Goal: Ask a question: Seek information or help from site administrators or community

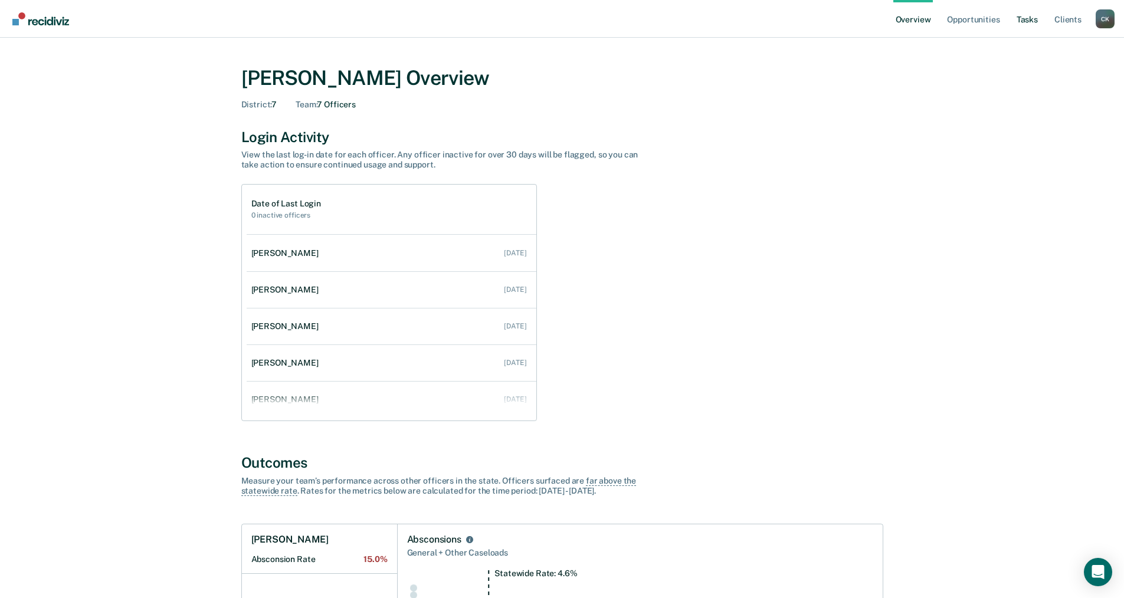
click at [1031, 17] on link "Tasks" at bounding box center [1027, 19] width 26 height 38
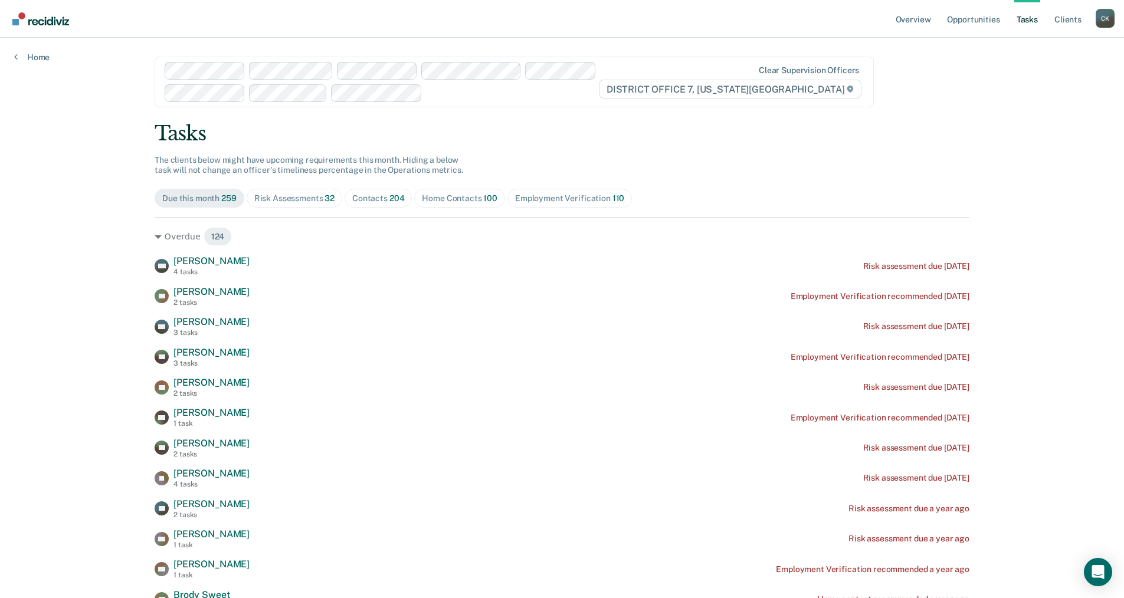
click at [428, 193] on div "Home Contacts 100" at bounding box center [460, 198] width 76 height 10
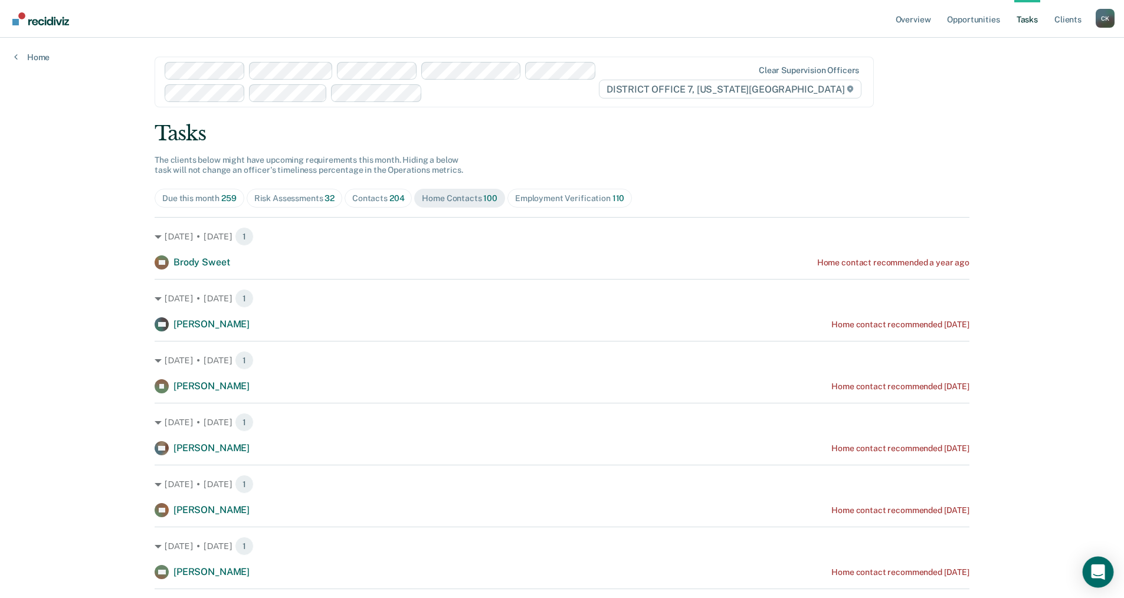
click at [1090, 576] on div "Open Intercom Messenger" at bounding box center [1098, 572] width 31 height 31
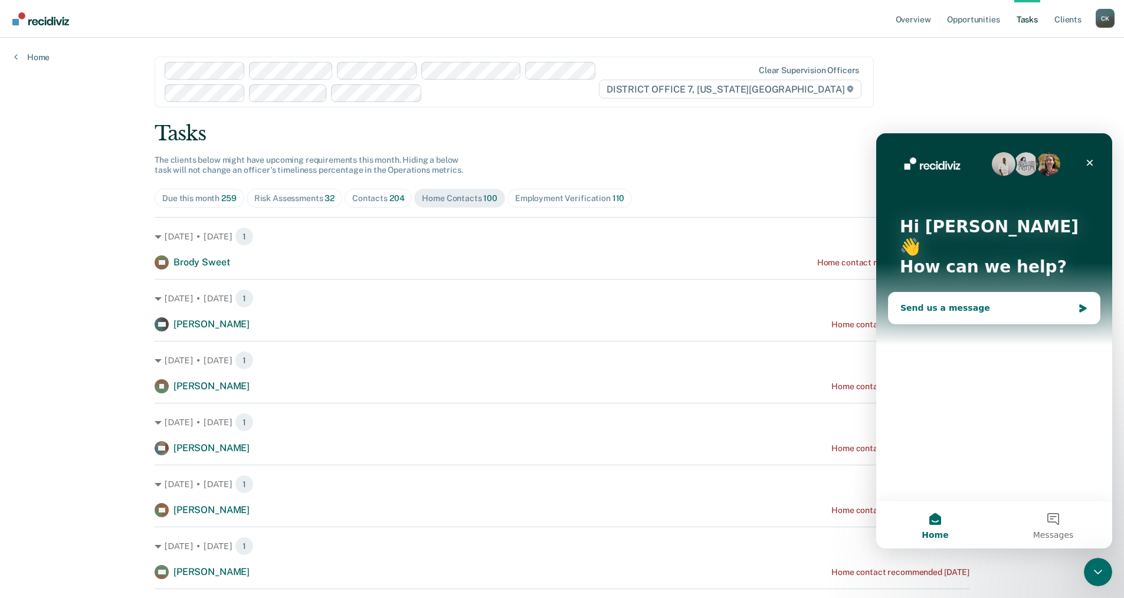
click at [910, 293] on div "Send us a message" at bounding box center [993, 308] width 211 height 31
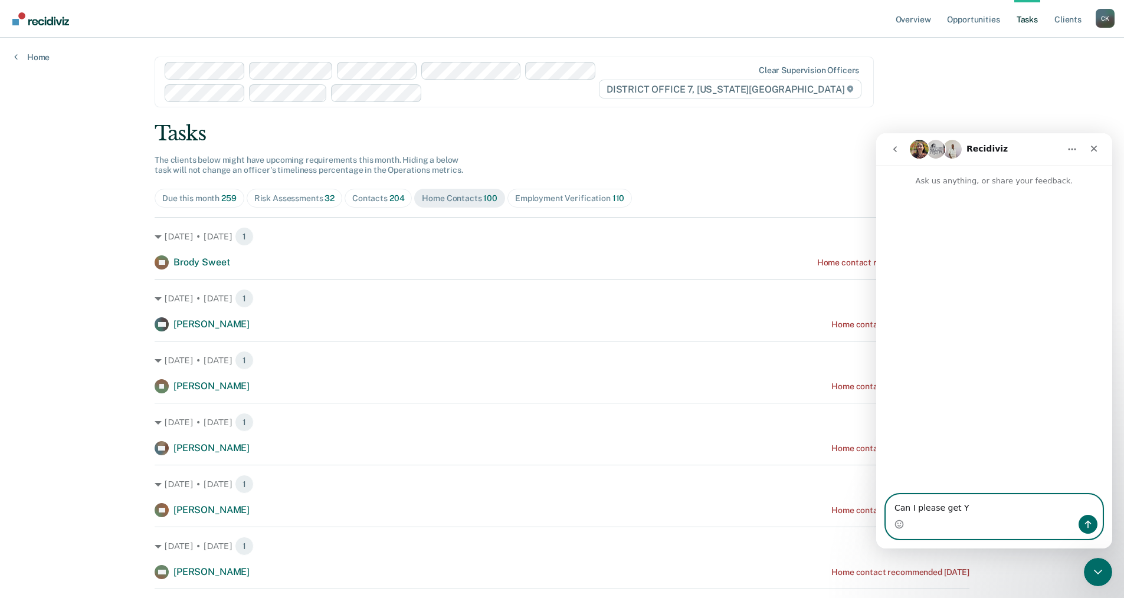
click at [960, 507] on textarea "Can I please get Y" at bounding box center [994, 505] width 216 height 20
type textarea "Can I please get [PERSON_NAME] added to my team please?"
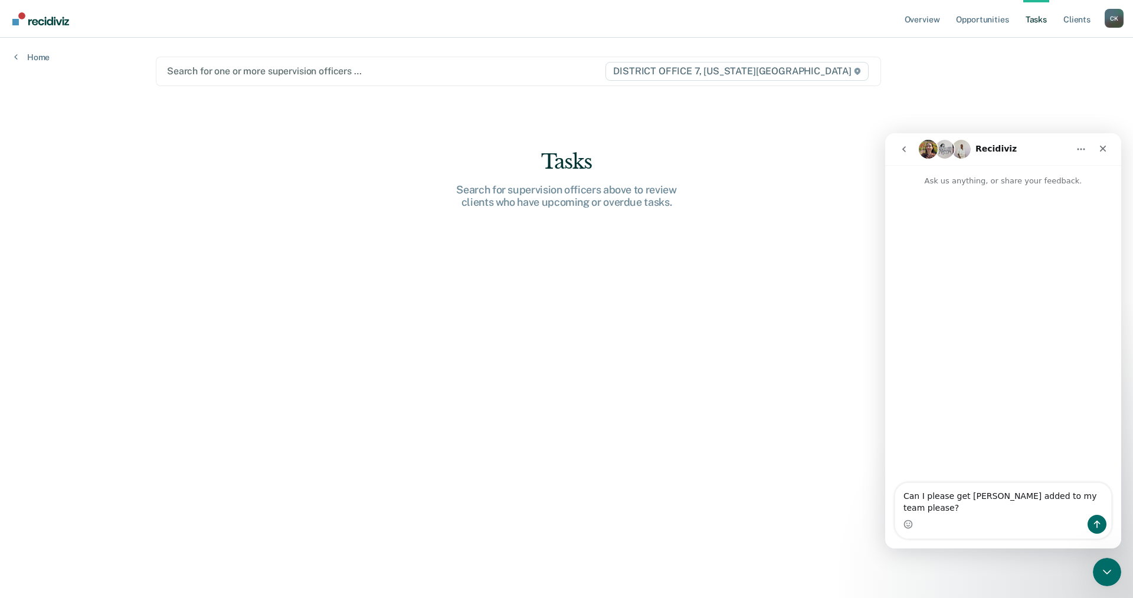
click at [163, 67] on div "Search for one or more supervision officers … DISTRICT OFFICE 7, [US_STATE][GEO…" at bounding box center [518, 71] width 725 height 29
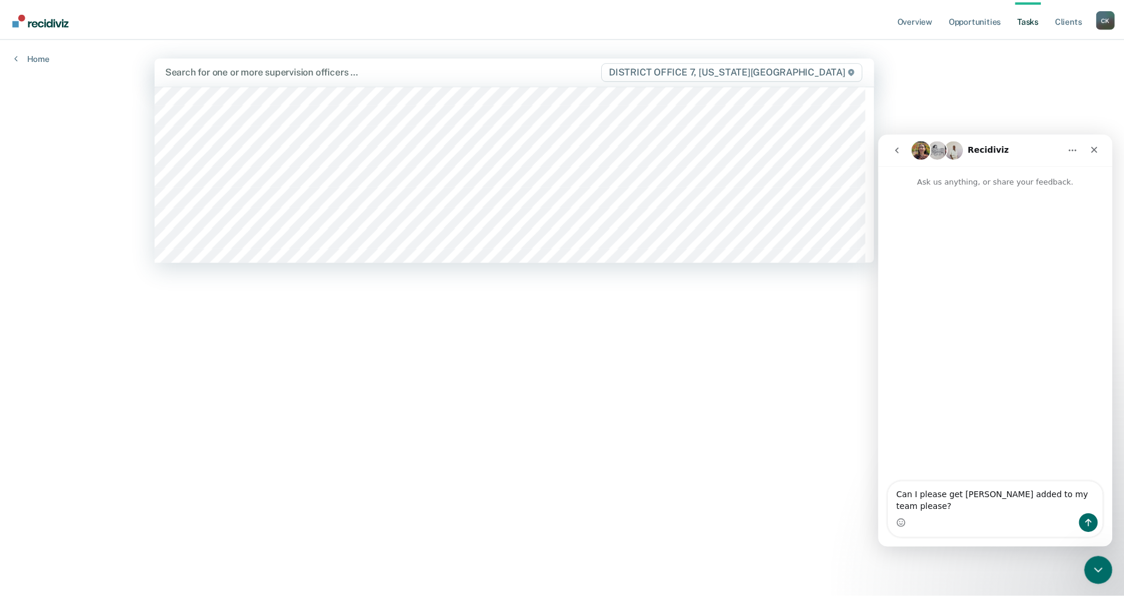
scroll to position [510, 0]
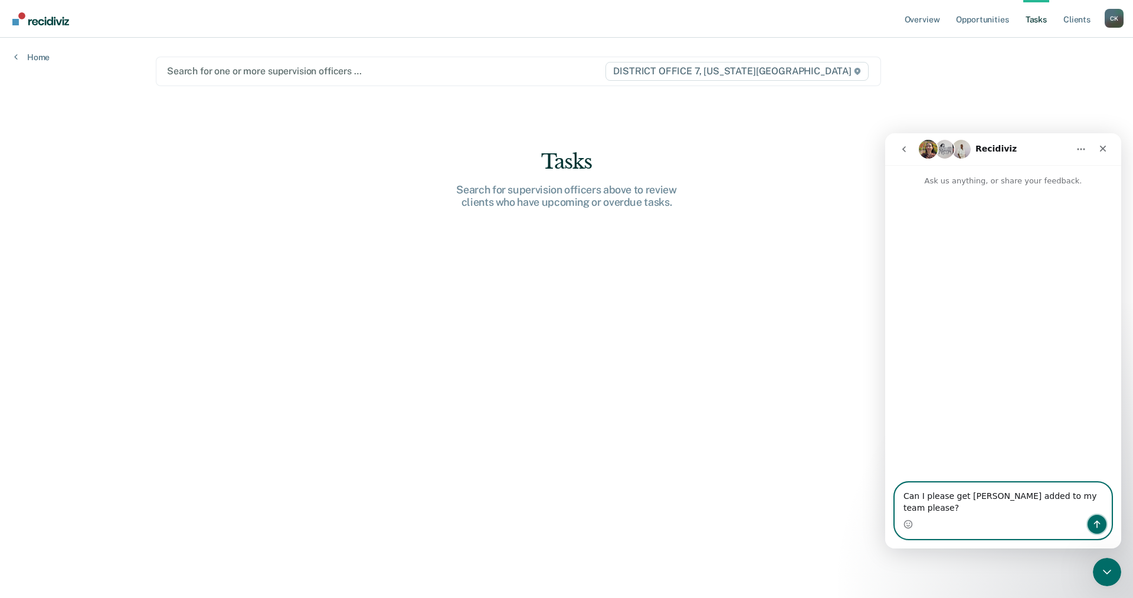
click at [1096, 518] on button "Send a message…" at bounding box center [1096, 524] width 19 height 19
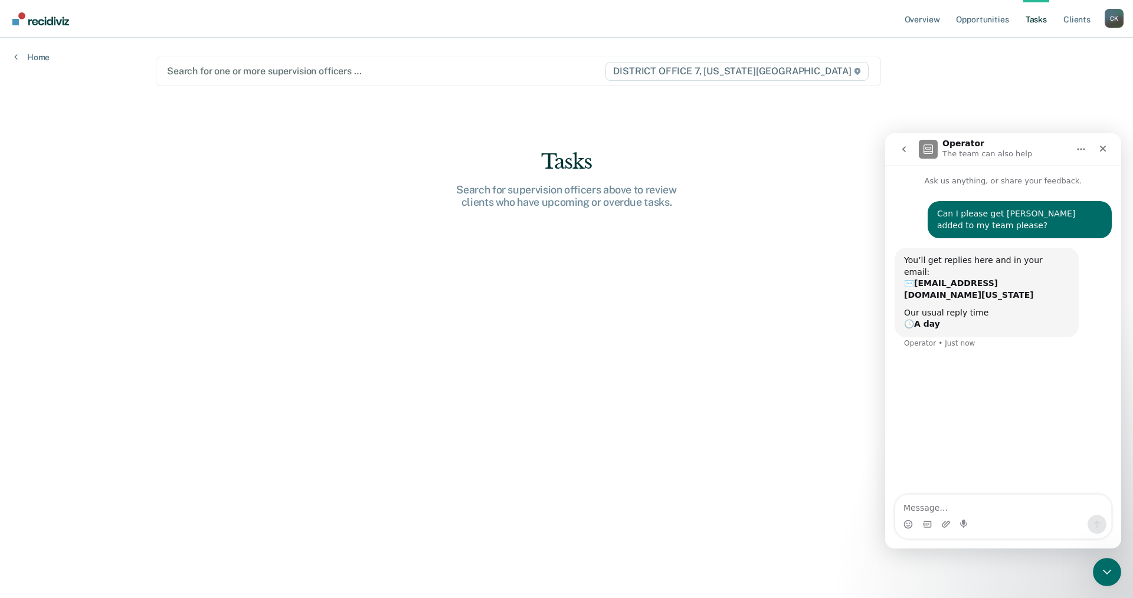
click at [1110, 19] on div "C K" at bounding box center [1113, 18] width 19 height 19
click at [1051, 78] on link "Go to Operations" at bounding box center [1066, 78] width 95 height 10
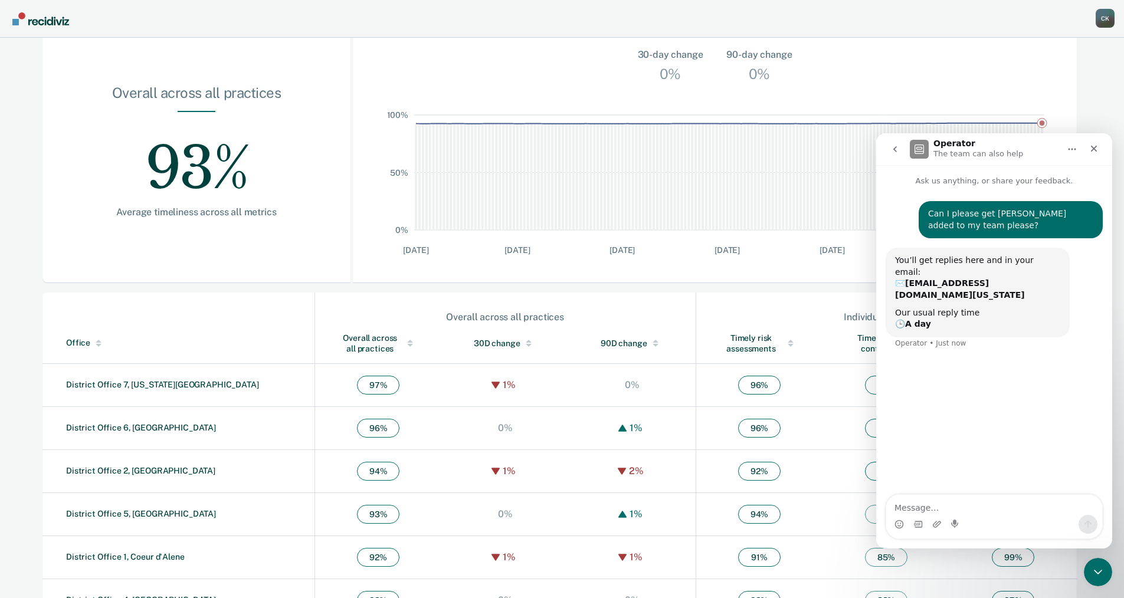
scroll to position [177, 0]
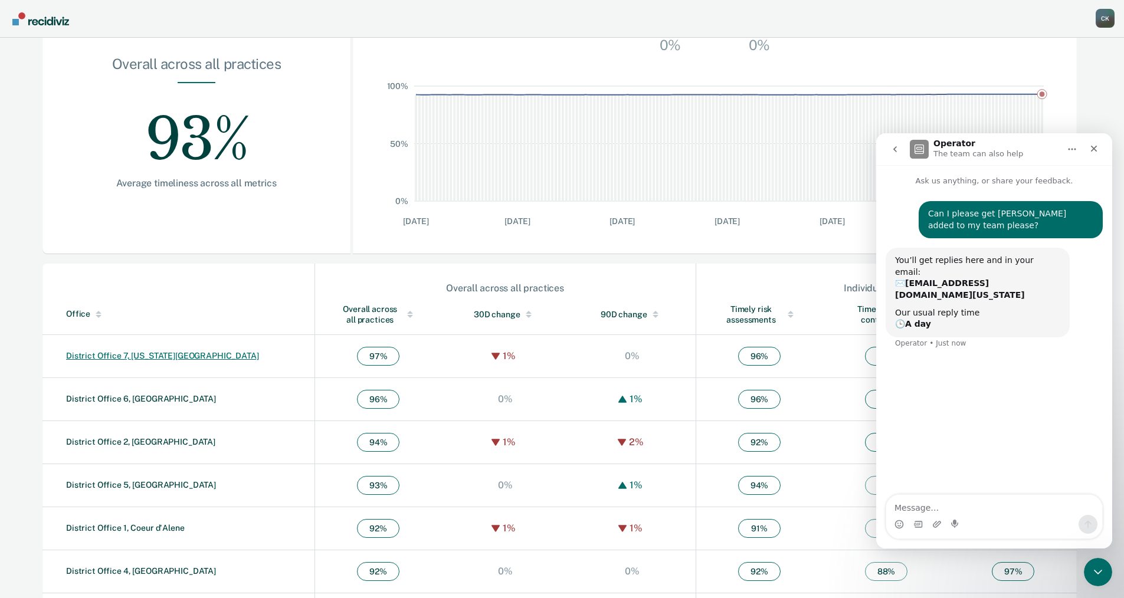
click at [129, 355] on link "District Office 7, [US_STATE][GEOGRAPHIC_DATA]" at bounding box center [162, 355] width 193 height 9
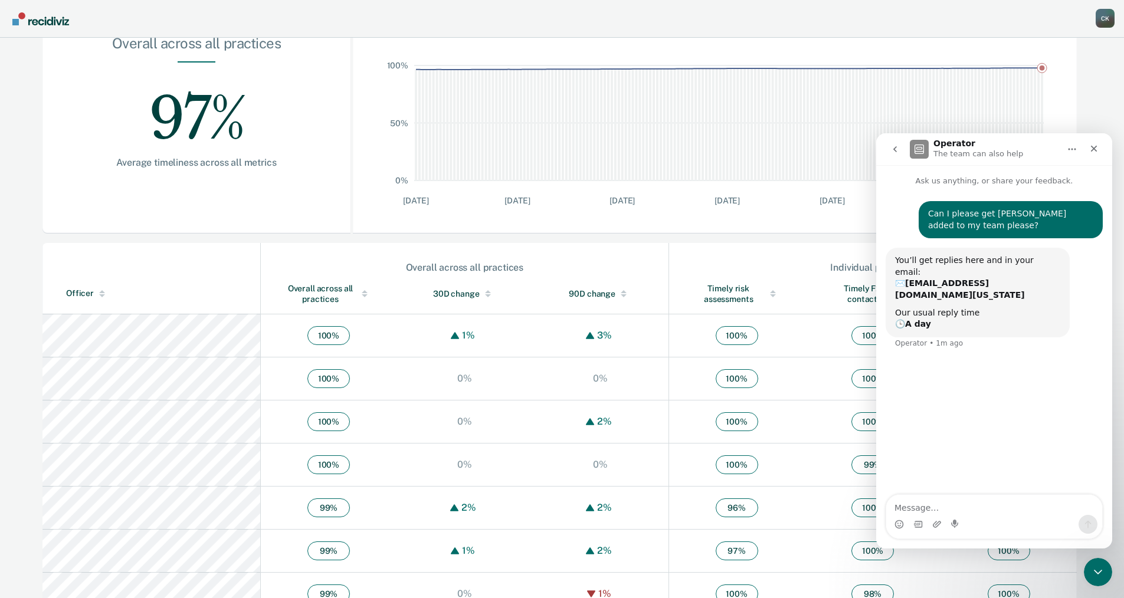
scroll to position [177, 0]
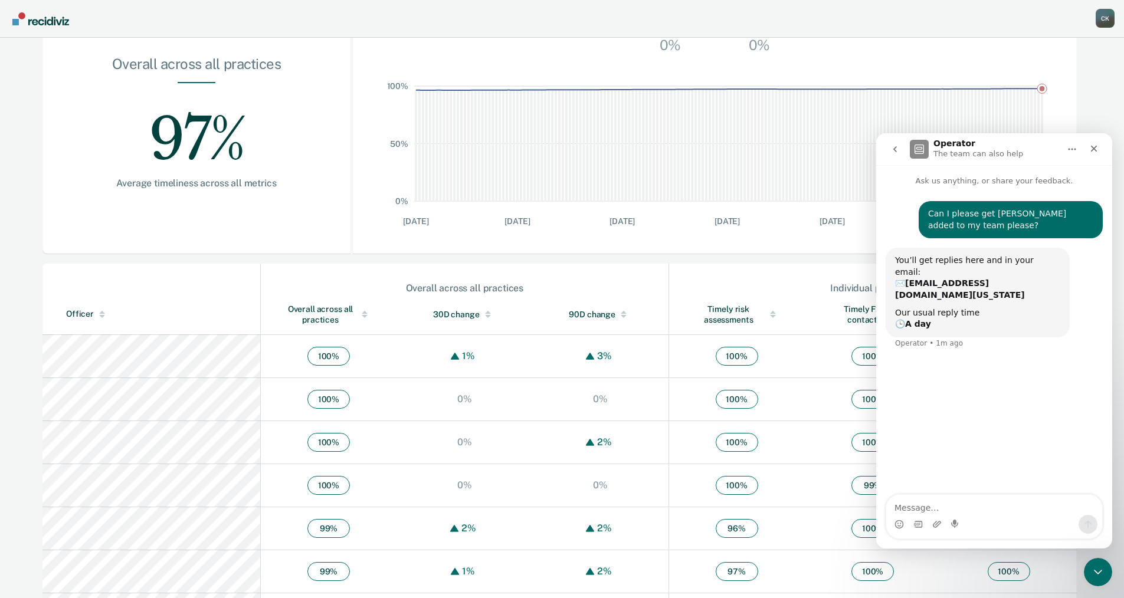
click at [1108, 20] on div "C K" at bounding box center [1105, 18] width 19 height 19
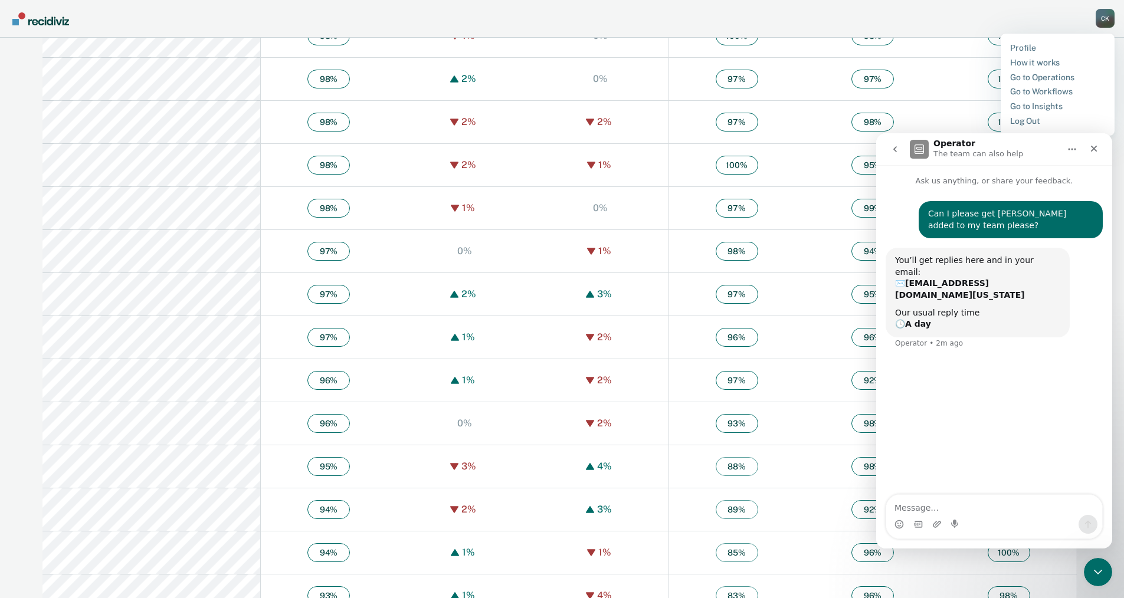
scroll to position [956, 0]
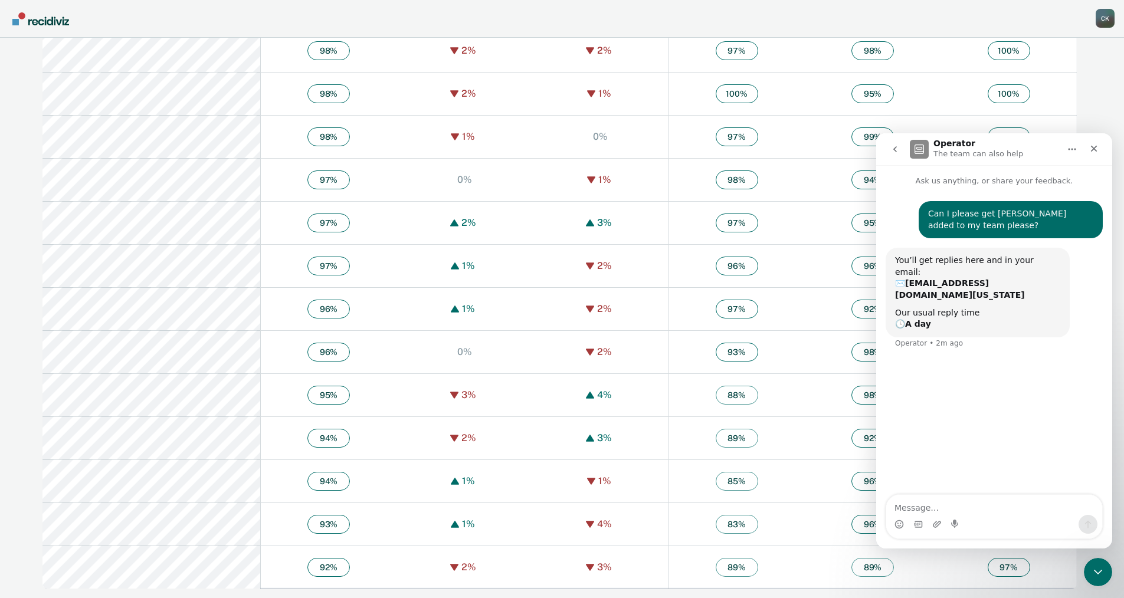
click at [1101, 19] on div "C K" at bounding box center [1105, 18] width 19 height 19
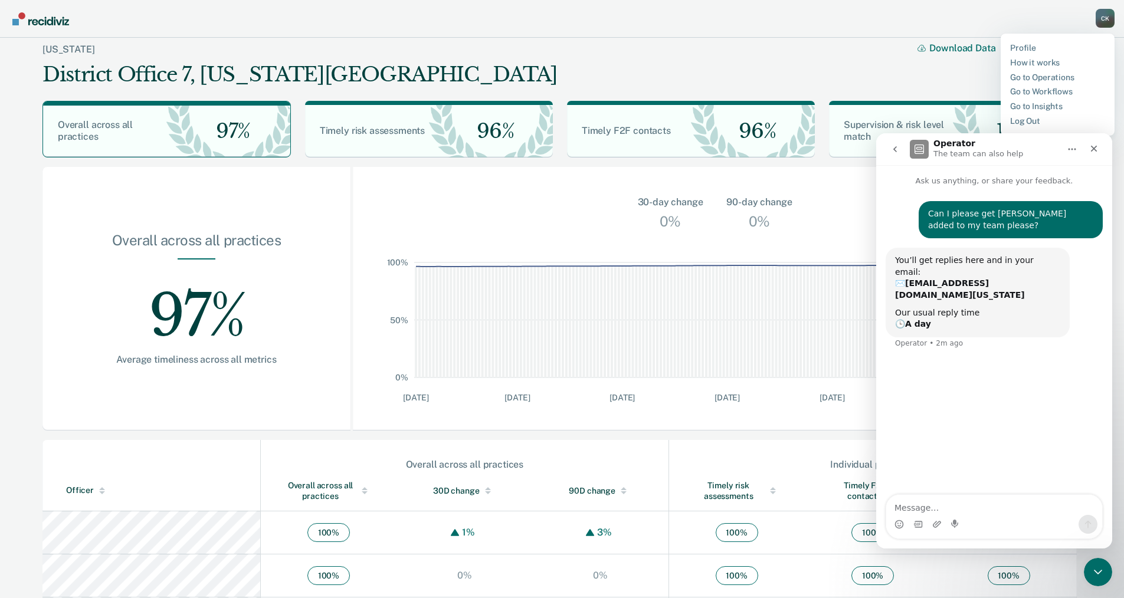
scroll to position [0, 0]
click at [1039, 77] on link "Go to Operations" at bounding box center [1057, 78] width 95 height 10
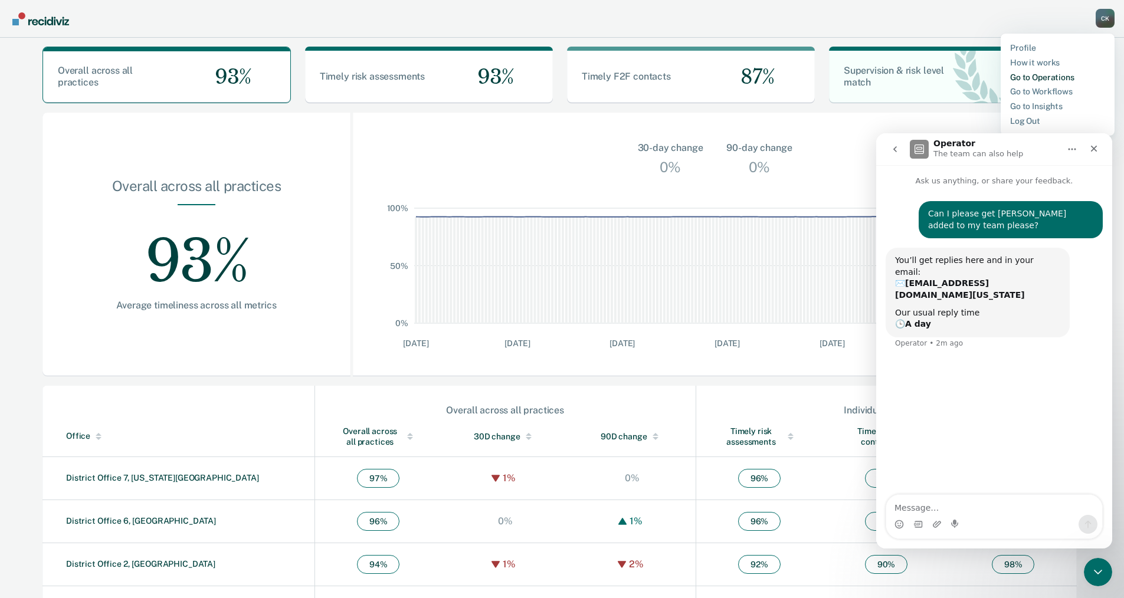
scroll to position [118, 0]
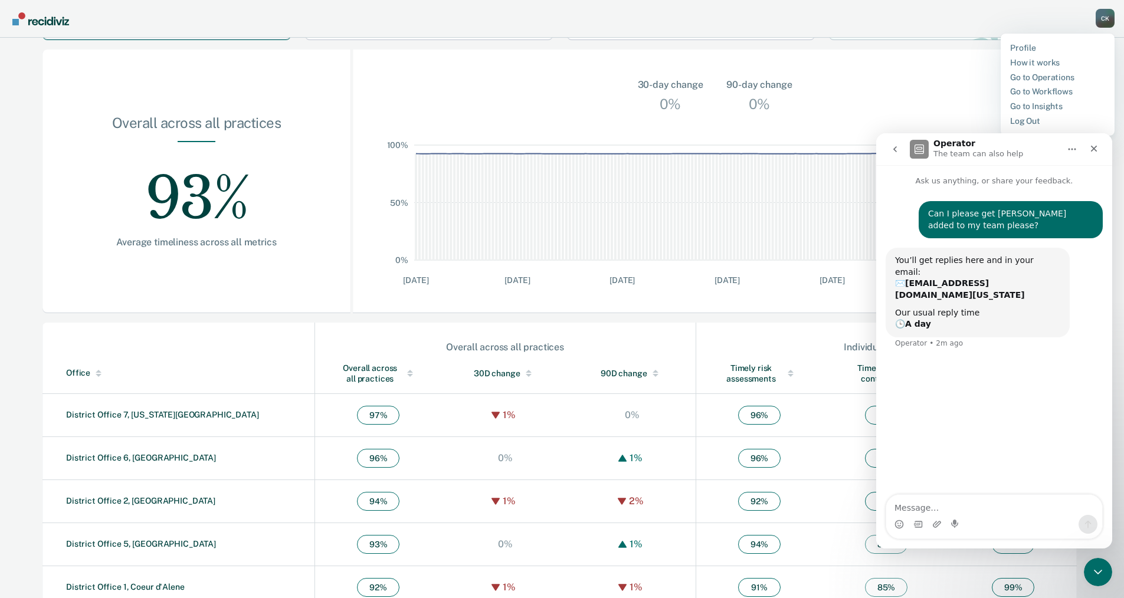
click at [758, 343] on div "Individual practices" at bounding box center [886, 347] width 379 height 11
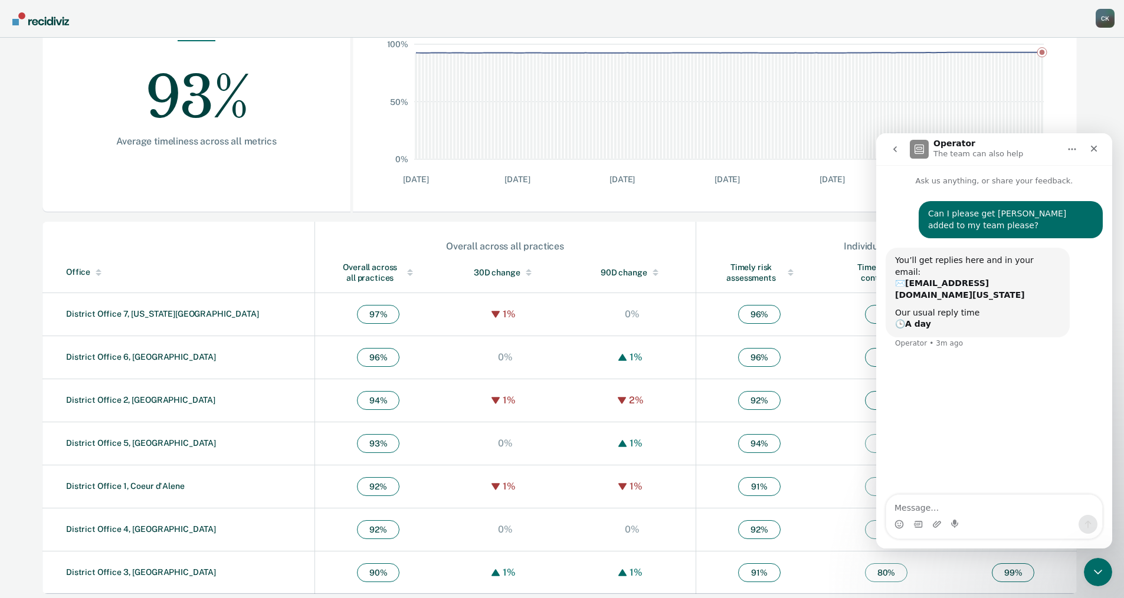
scroll to position [224, 0]
